Goal: Navigation & Orientation: Find specific page/section

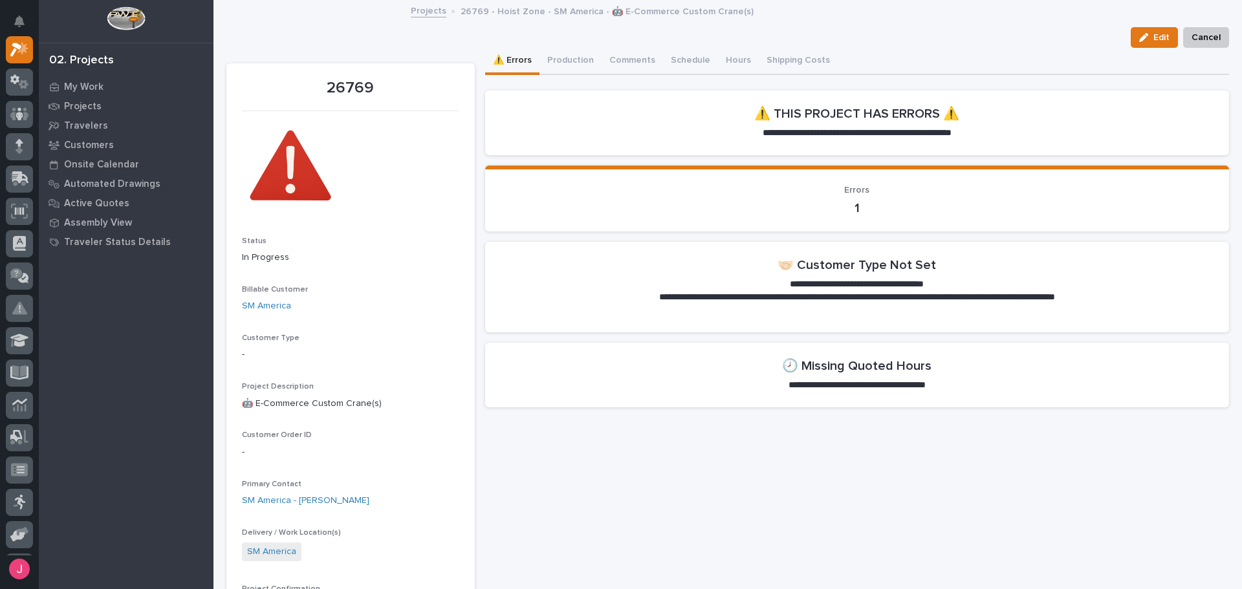
click at [431, 11] on link "Projects" at bounding box center [429, 10] width 36 height 15
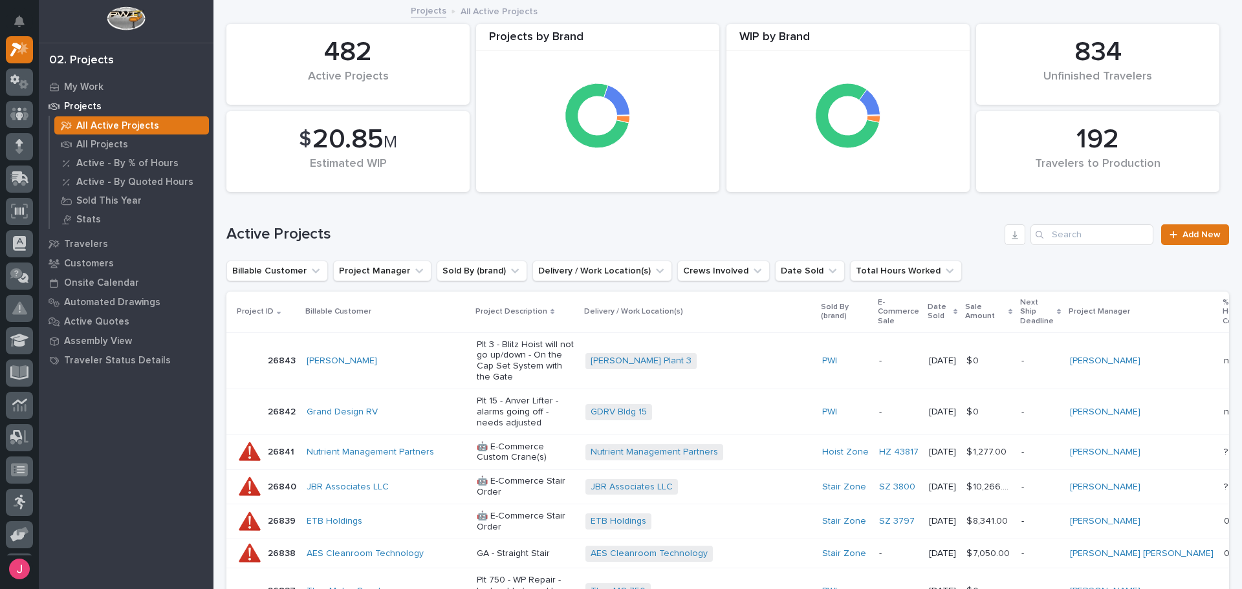
scroll to position [192, 0]
click at [23, 508] on icon at bounding box center [19, 504] width 17 height 15
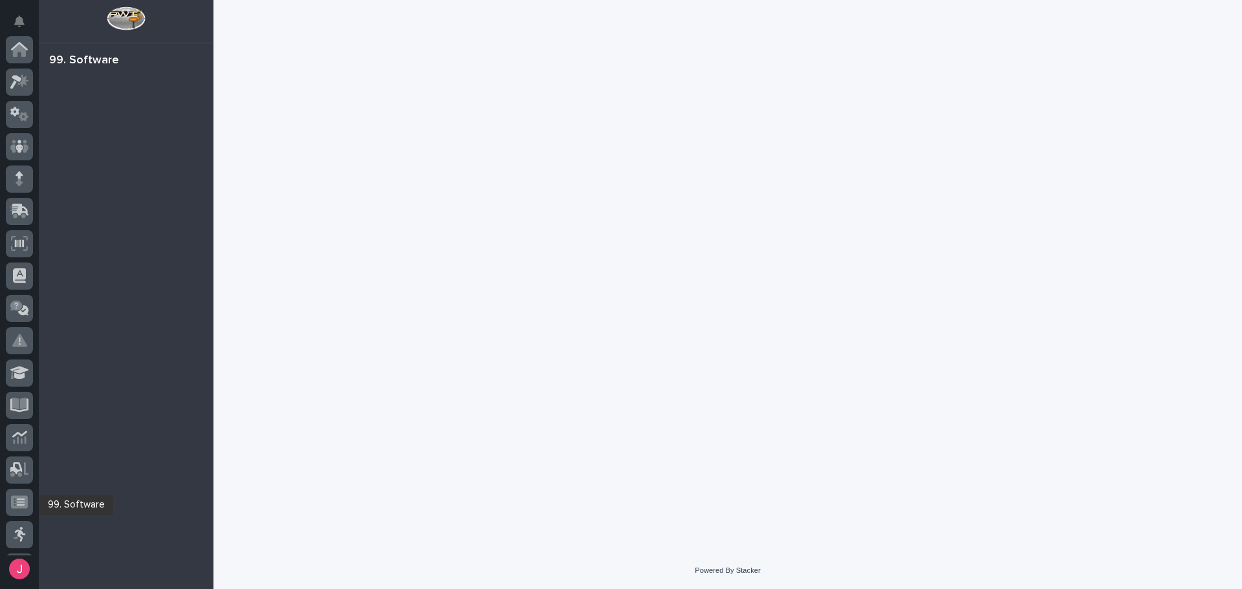
scroll to position [192, 0]
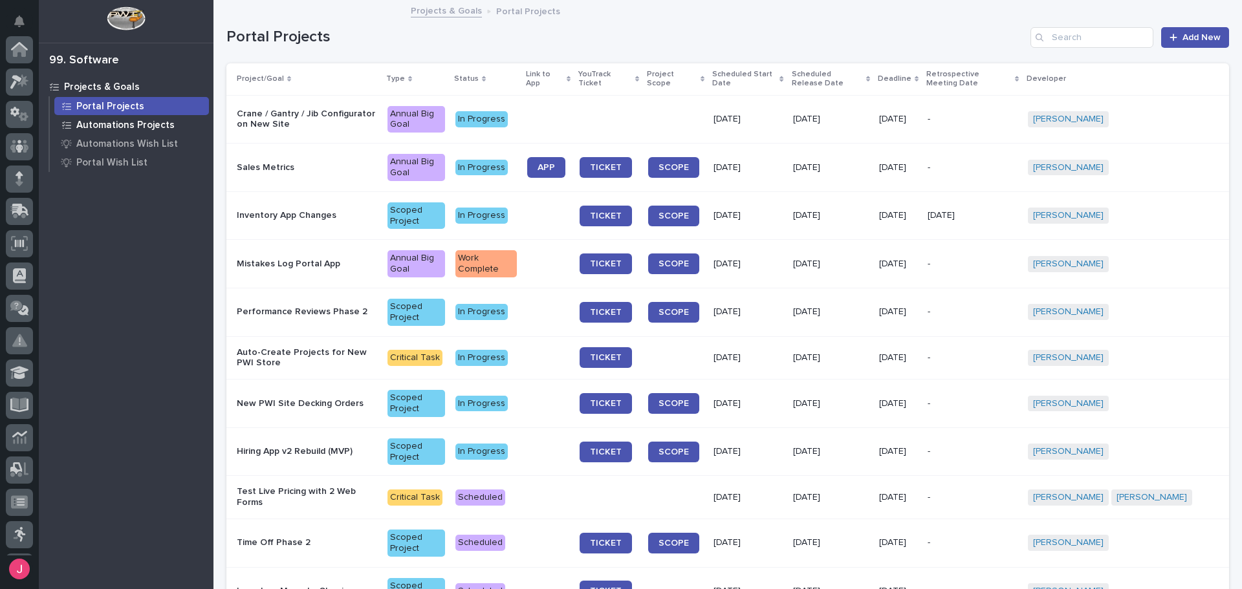
click at [105, 129] on p "Automations Projects" at bounding box center [125, 126] width 98 height 12
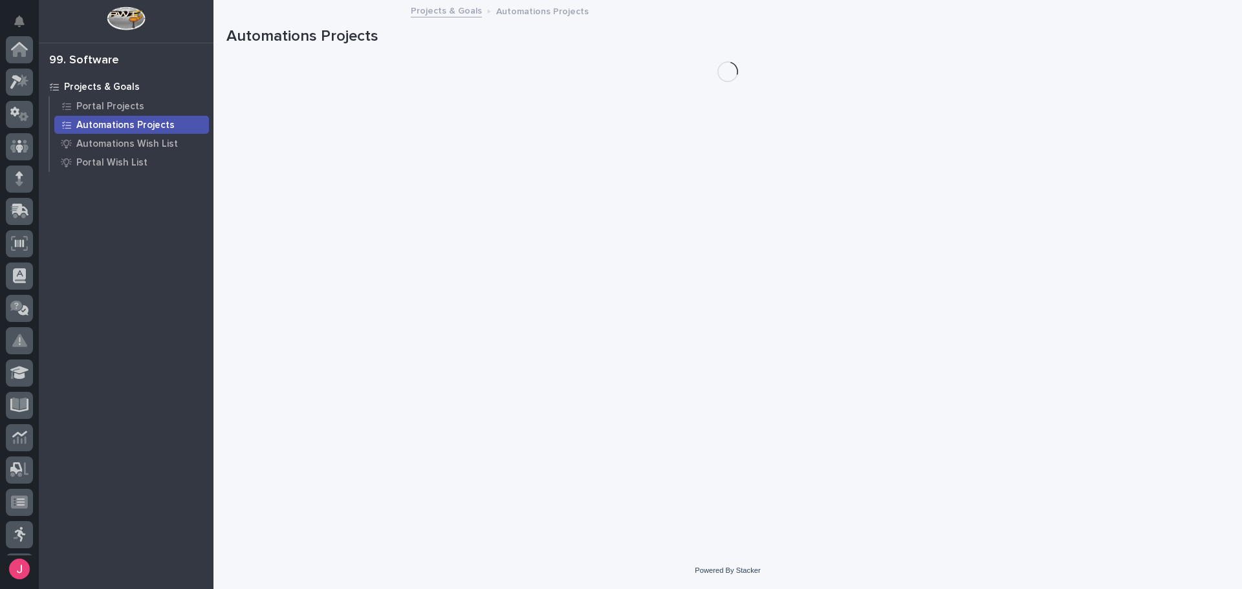
scroll to position [192, 0]
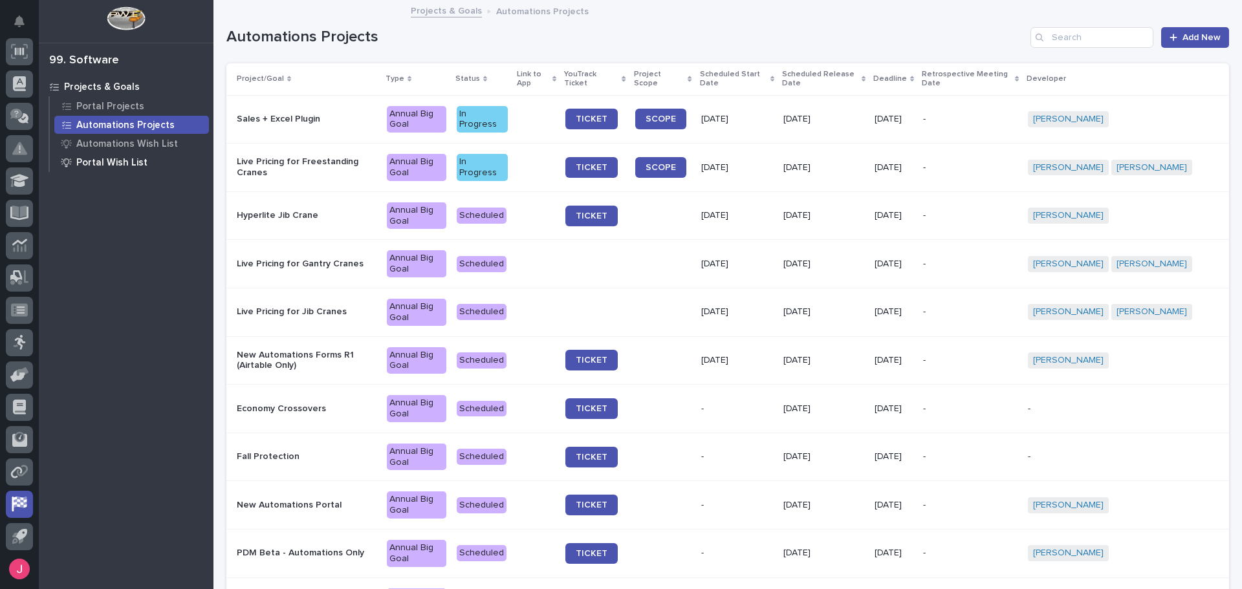
click at [113, 167] on p "Portal Wish List" at bounding box center [111, 163] width 71 height 12
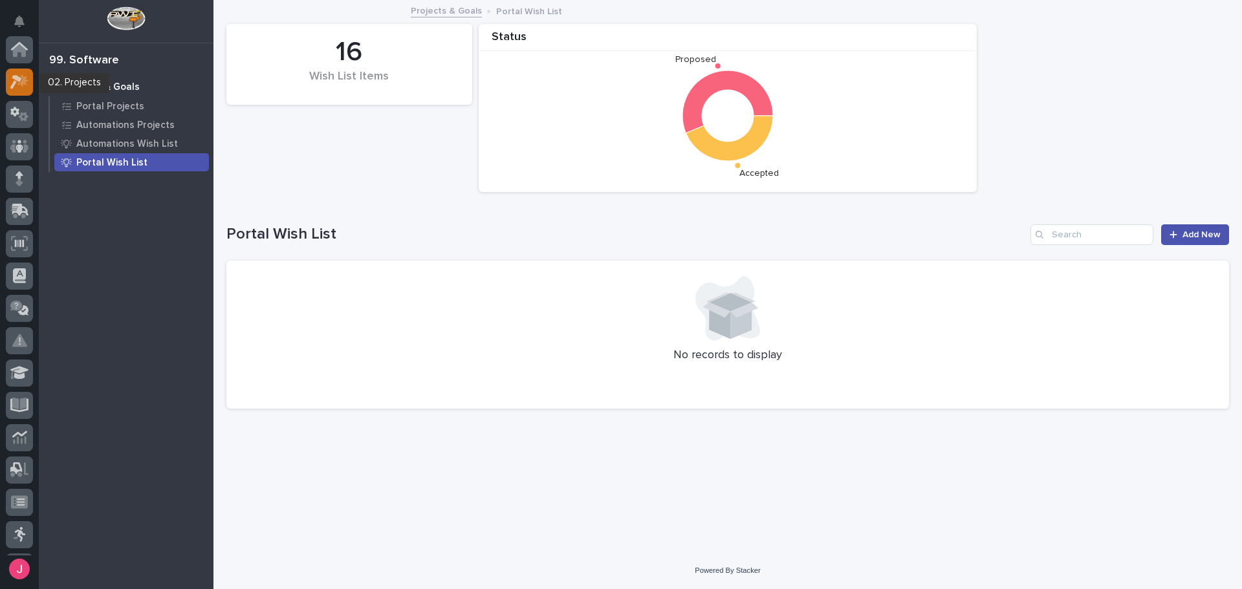
click at [15, 81] on icon at bounding box center [16, 82] width 12 height 14
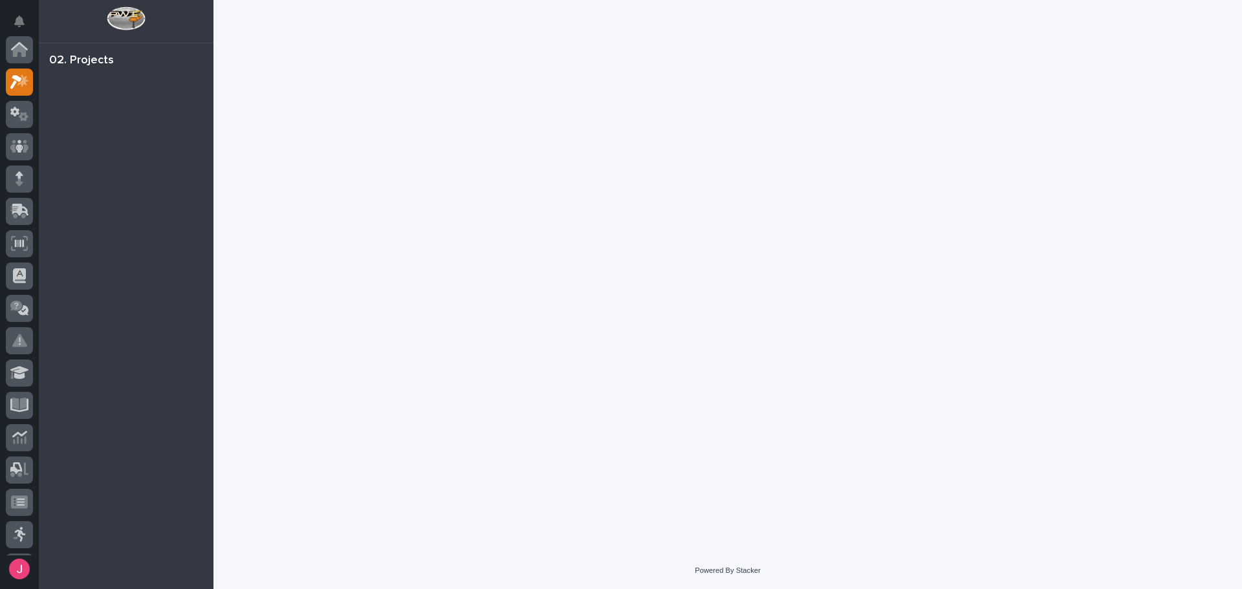
scroll to position [32, 0]
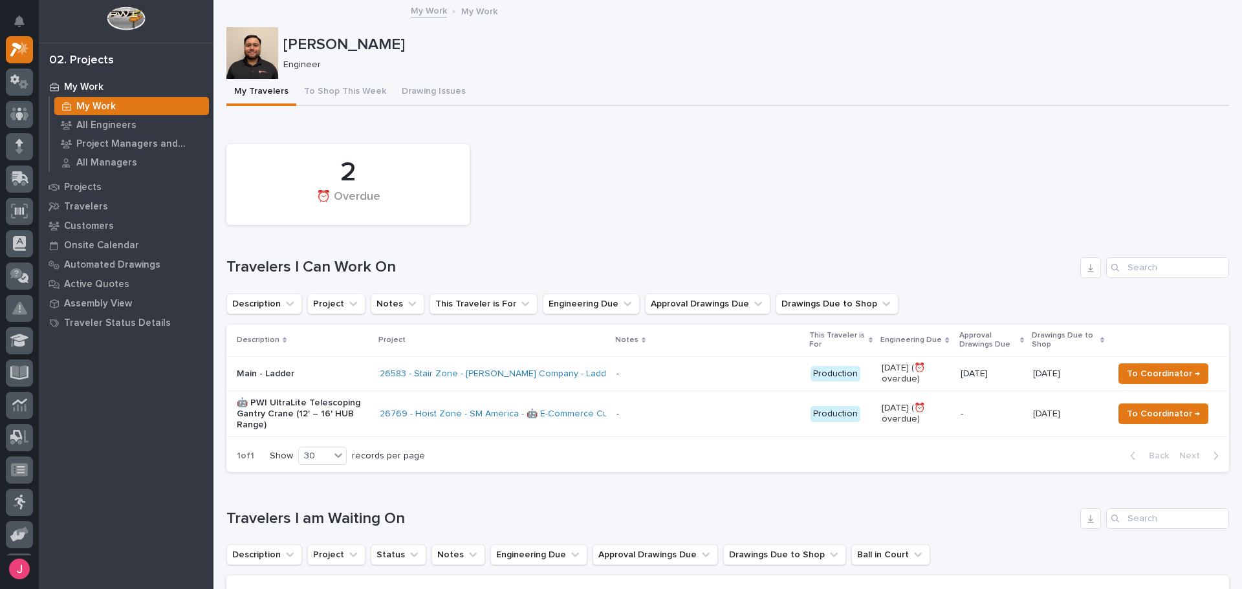
click at [638, 237] on div "2 ⏰ Overdue Travelers I Can Work On Description Project Notes This Traveler is …" at bounding box center [727, 305] width 1003 height 334
drag, startPoint x: 620, startPoint y: 245, endPoint x: 641, endPoint y: 157, distance: 90.5
click at [641, 157] on div "2 ⏰ Overdue" at bounding box center [727, 185] width 1015 height 94
click at [657, 172] on div "2 ⏰ Overdue" at bounding box center [727, 185] width 1015 height 94
